Goal: Information Seeking & Learning: Learn about a topic

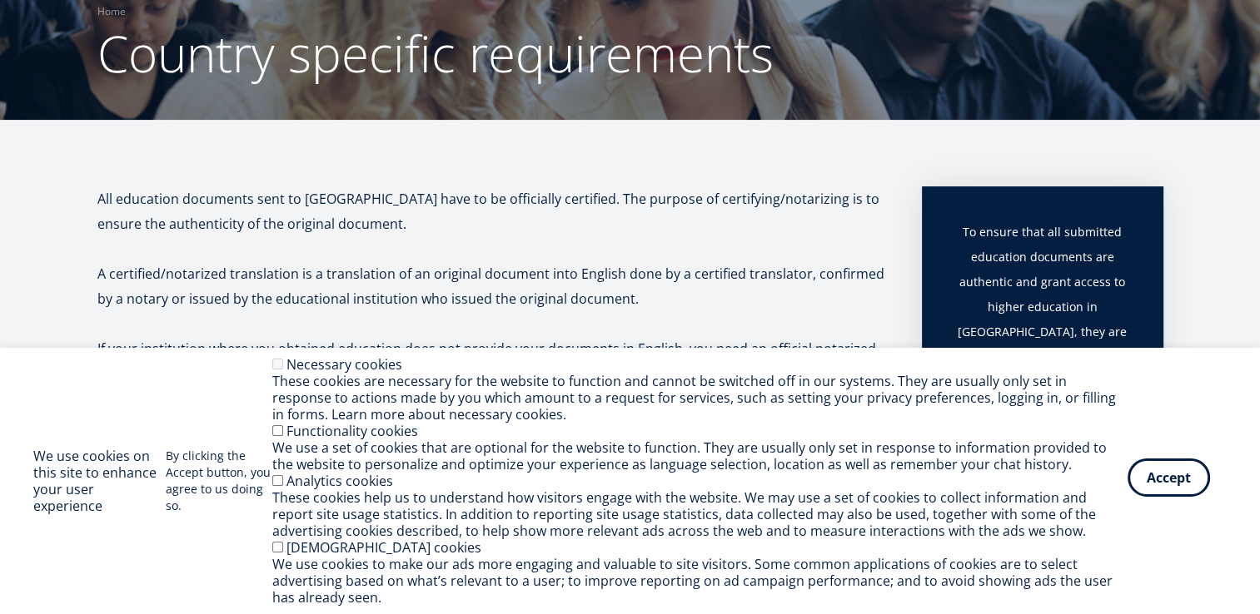
click at [1163, 475] on button "Accept" at bounding box center [1168, 478] width 82 height 38
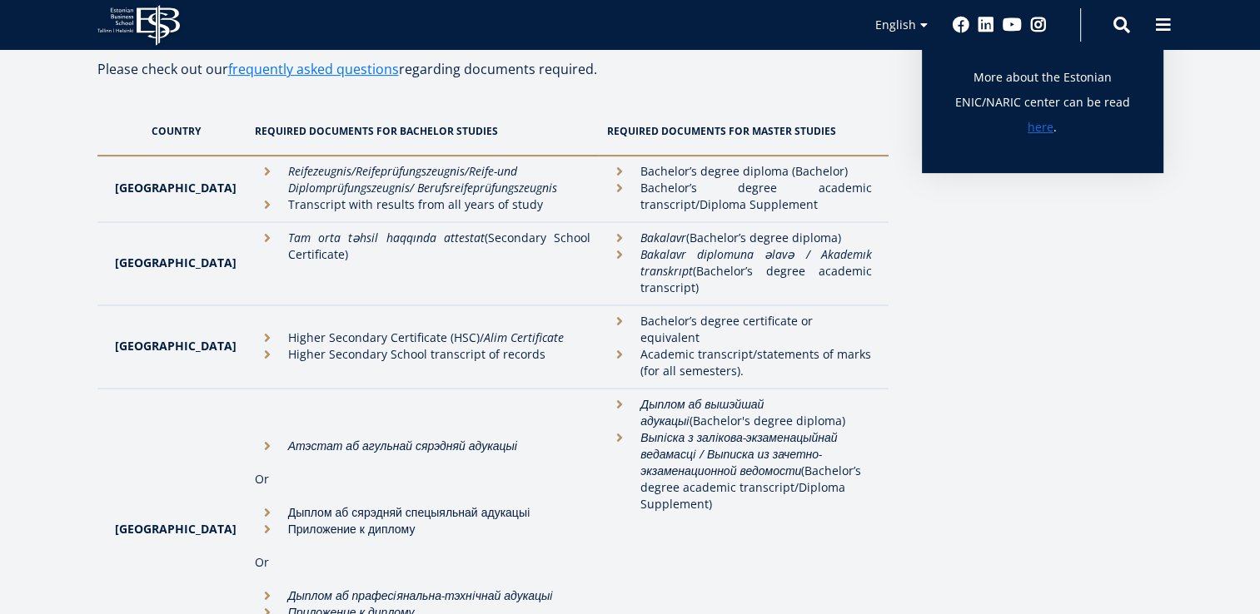
scroll to position [528, 0]
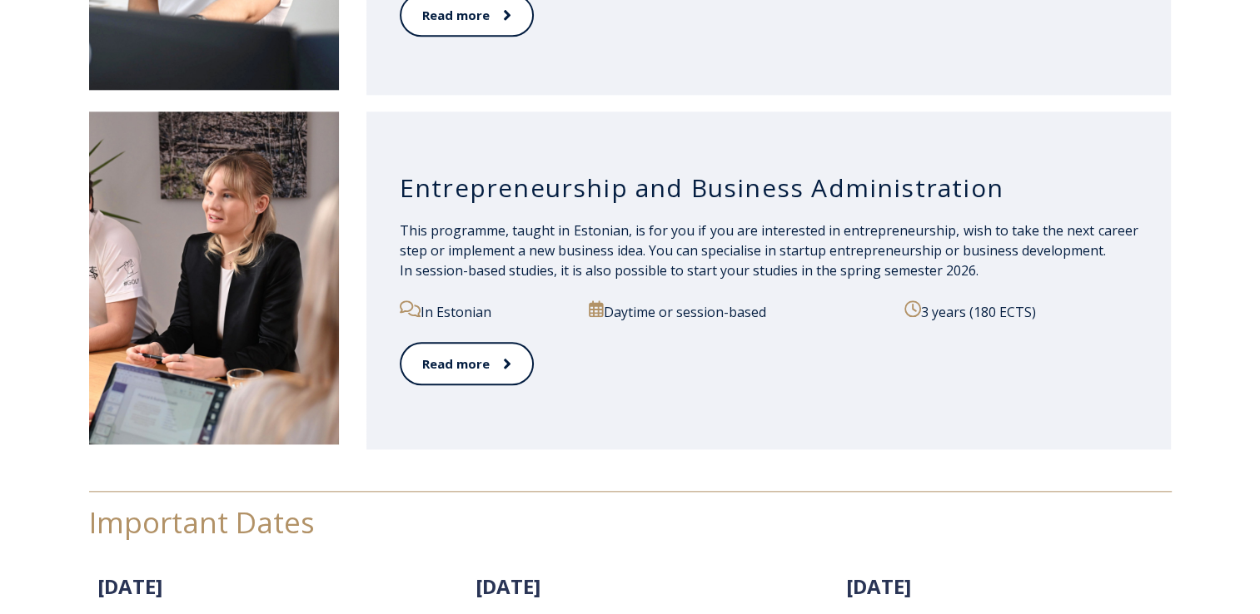
scroll to position [1802, 0]
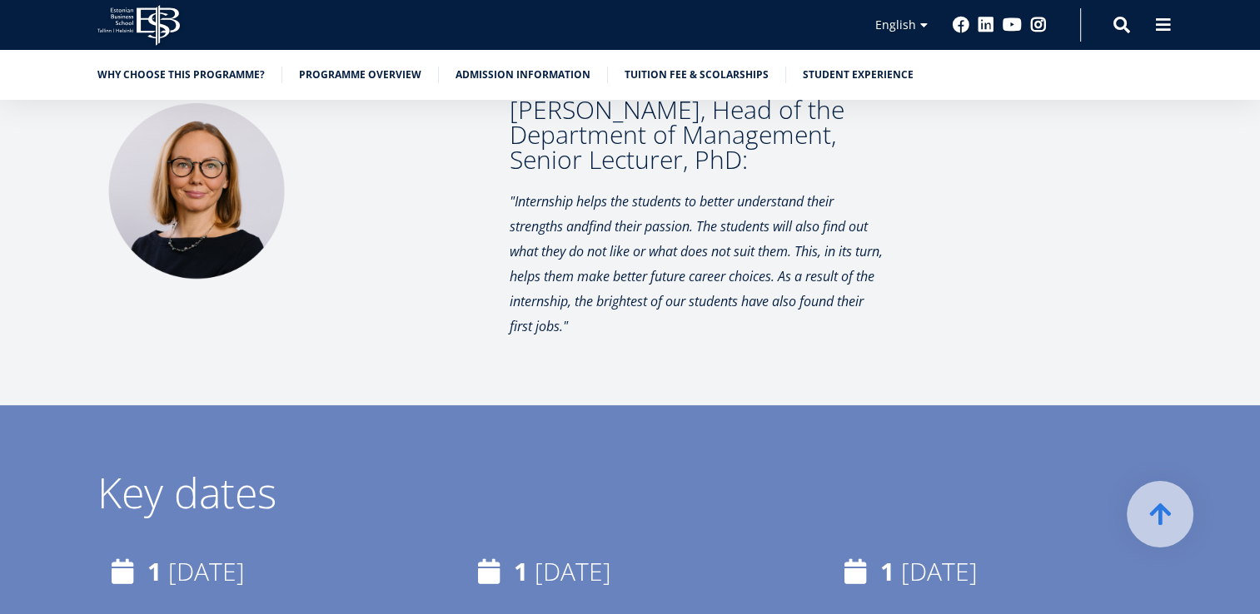
scroll to position [7041, 0]
